Goal: Book appointment/travel/reservation

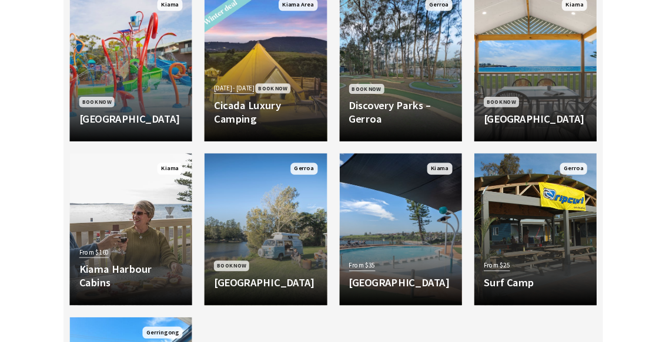
scroll to position [938, 0]
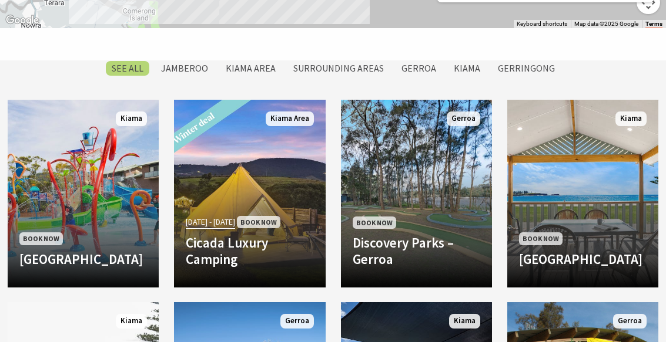
click at [231, 216] on span "[DATE] - [DATE]" at bounding box center [210, 223] width 49 height 14
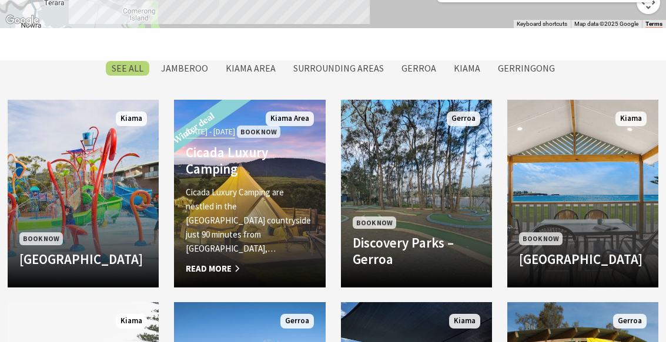
click at [239, 69] on label "Kiama Area" at bounding box center [251, 68] width 62 height 15
click at [0, 0] on input "Kiama Area" at bounding box center [0, 0] width 0 height 0
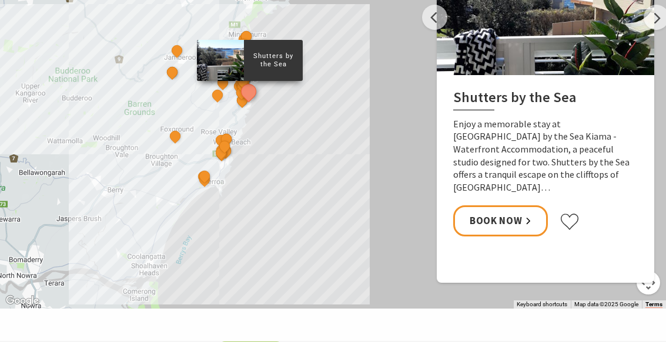
scroll to position [656, 0]
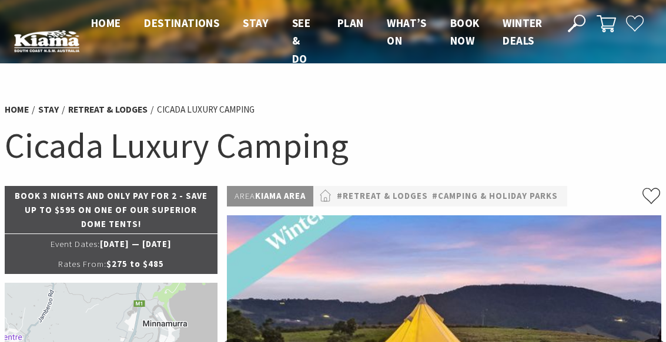
select select "3"
select select "2"
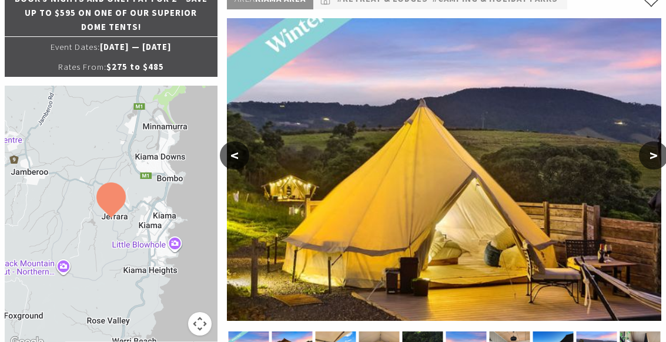
scroll to position [188, 0]
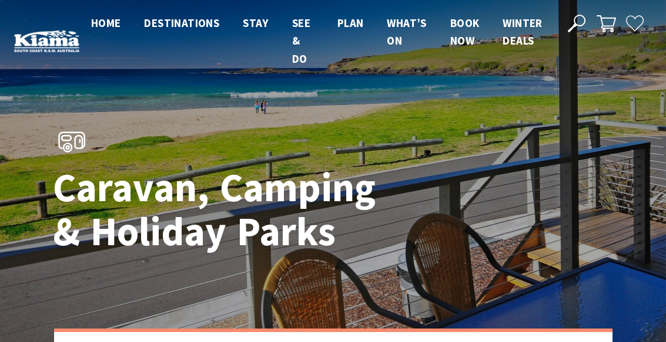
scroll to position [892, 0]
